Goal: Use online tool/utility: Utilize a website feature to perform a specific function

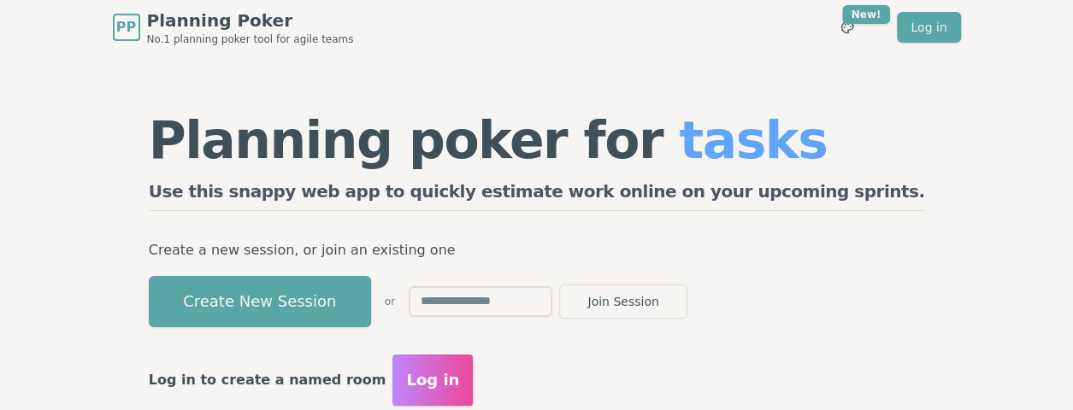
scroll to position [124, 0]
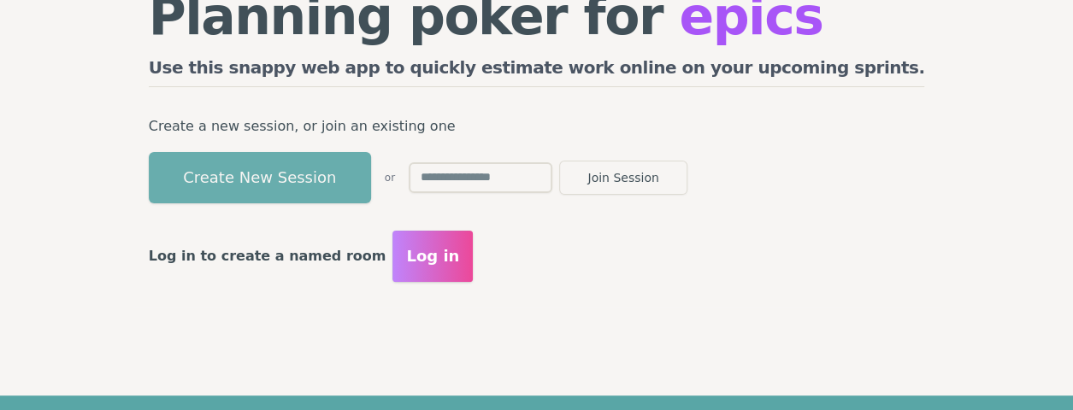
click at [351, 188] on button "Create New Session" at bounding box center [260, 177] width 222 height 51
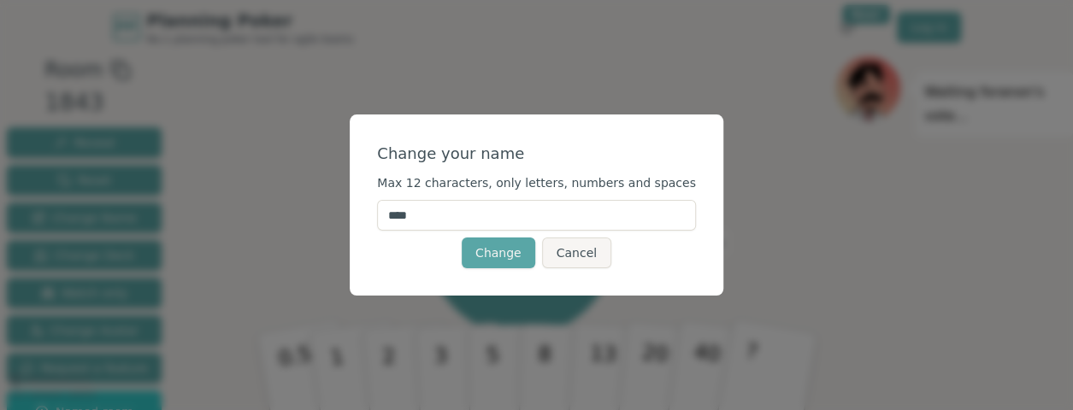
click at [522, 206] on input "****" at bounding box center [536, 215] width 319 height 31
type input "******"
click button "Change" at bounding box center [499, 253] width 74 height 31
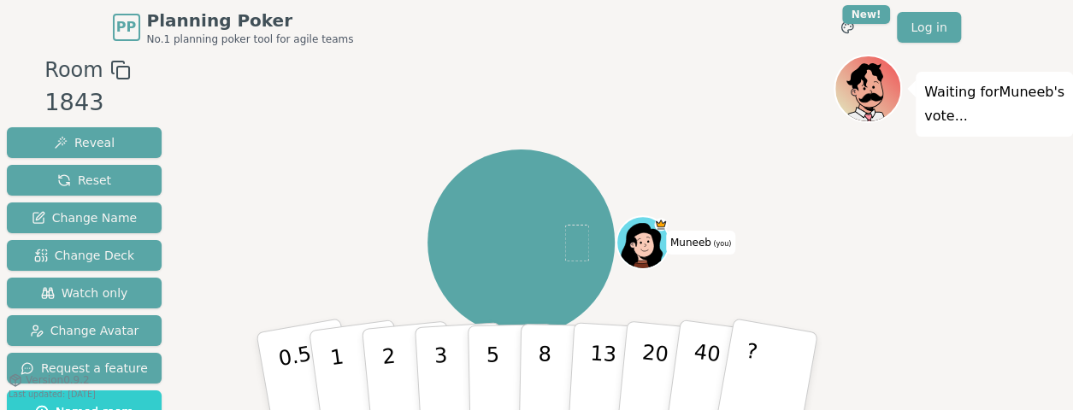
scroll to position [88, 0]
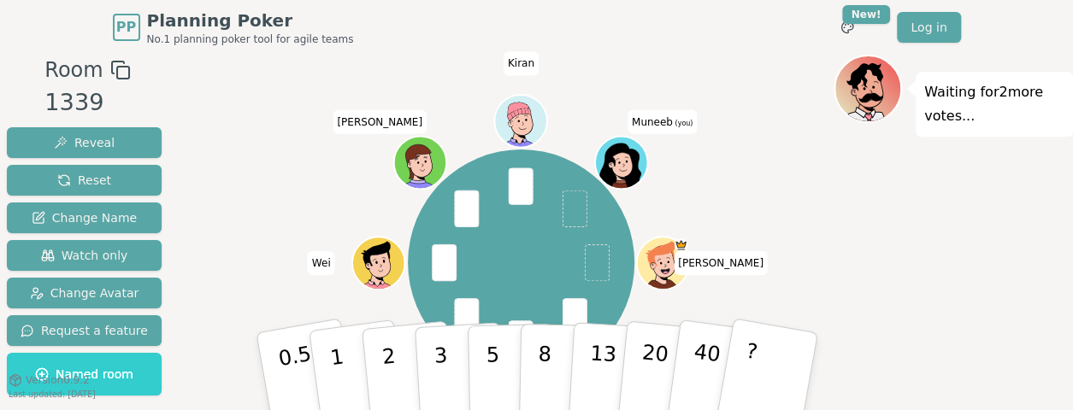
scroll to position [115, 0]
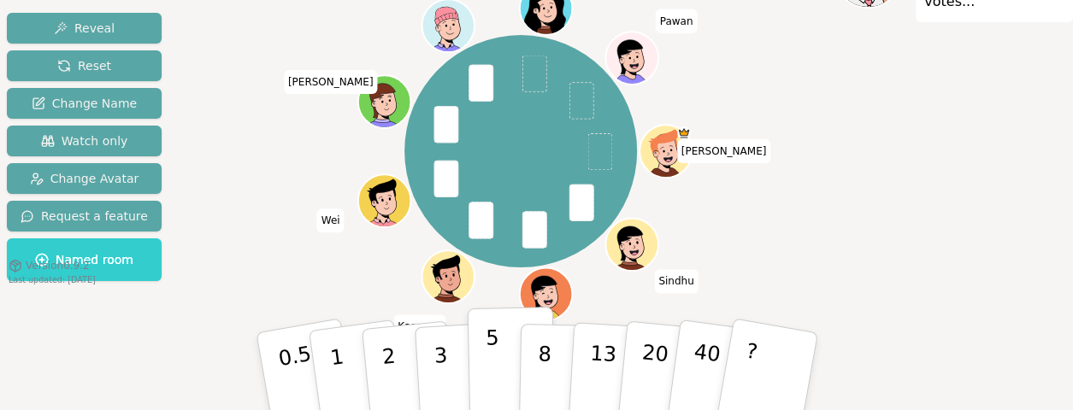
click at [495, 339] on p "5" at bounding box center [492, 372] width 15 height 92
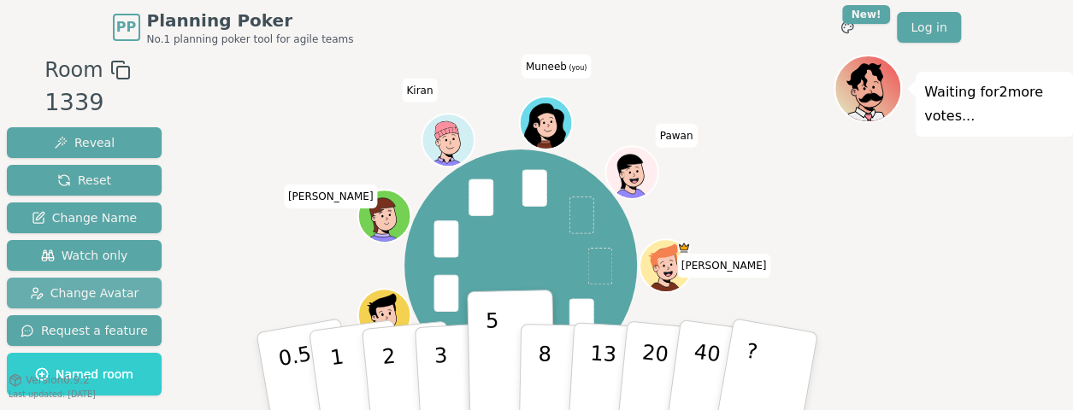
click at [81, 292] on span "Change Avatar" at bounding box center [84, 293] width 109 height 17
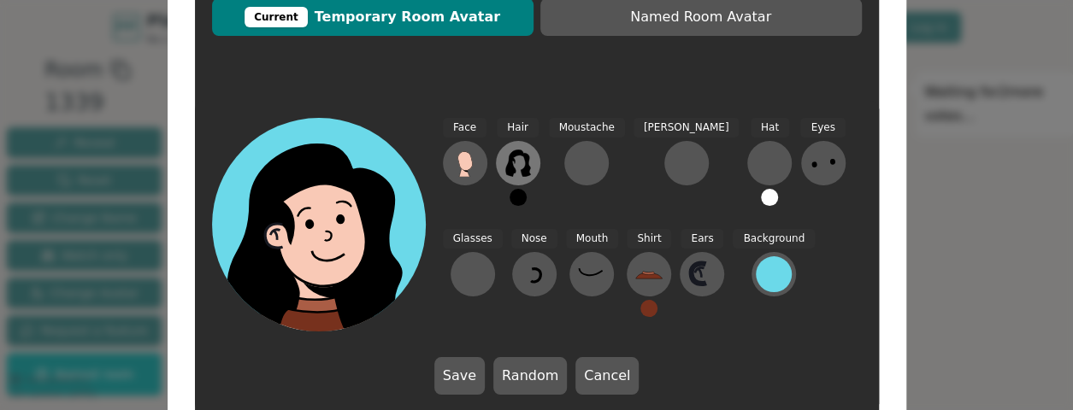
click at [528, 157] on icon at bounding box center [517, 163] width 27 height 27
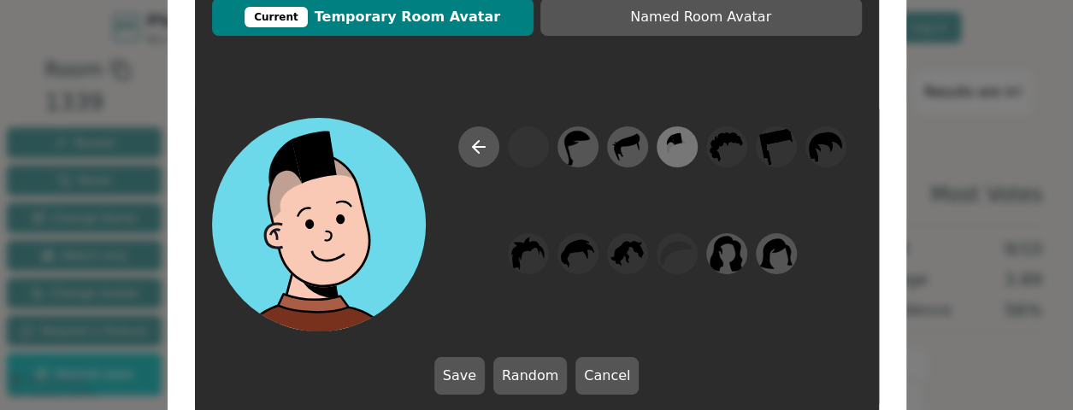
click at [670, 144] on icon at bounding box center [671, 147] width 8 height 11
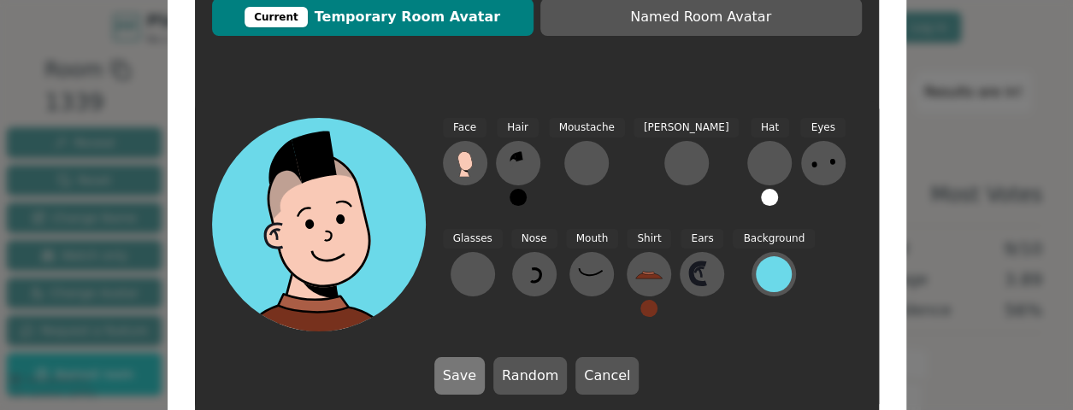
click at [472, 357] on button "Save" at bounding box center [459, 376] width 50 height 38
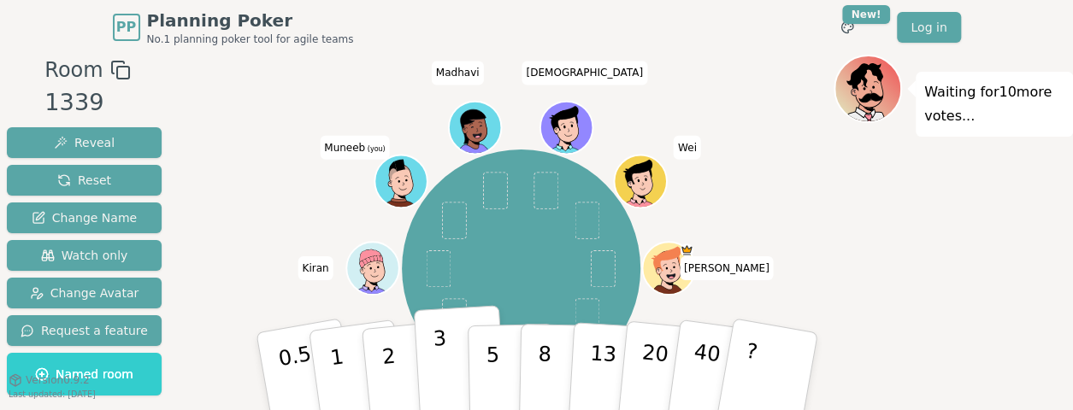
click at [433, 374] on button "3" at bounding box center [459, 371] width 93 height 133
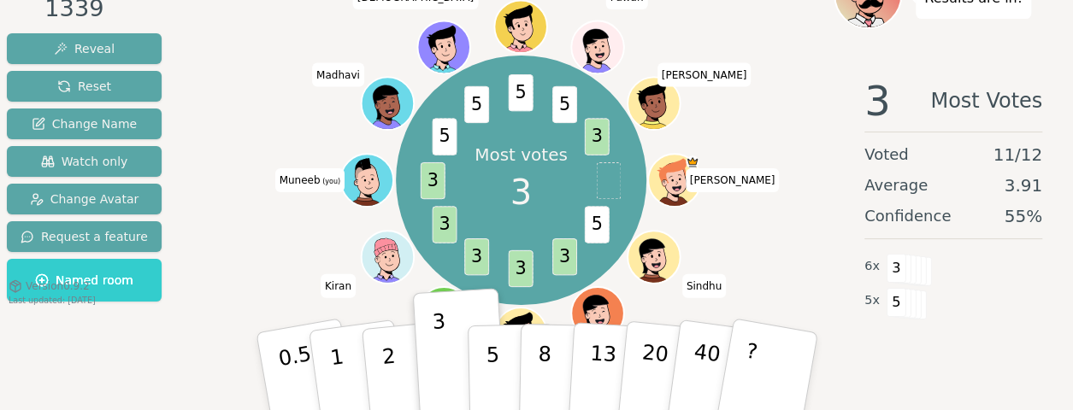
scroll to position [115, 0]
